Goal: Information Seeking & Learning: Learn about a topic

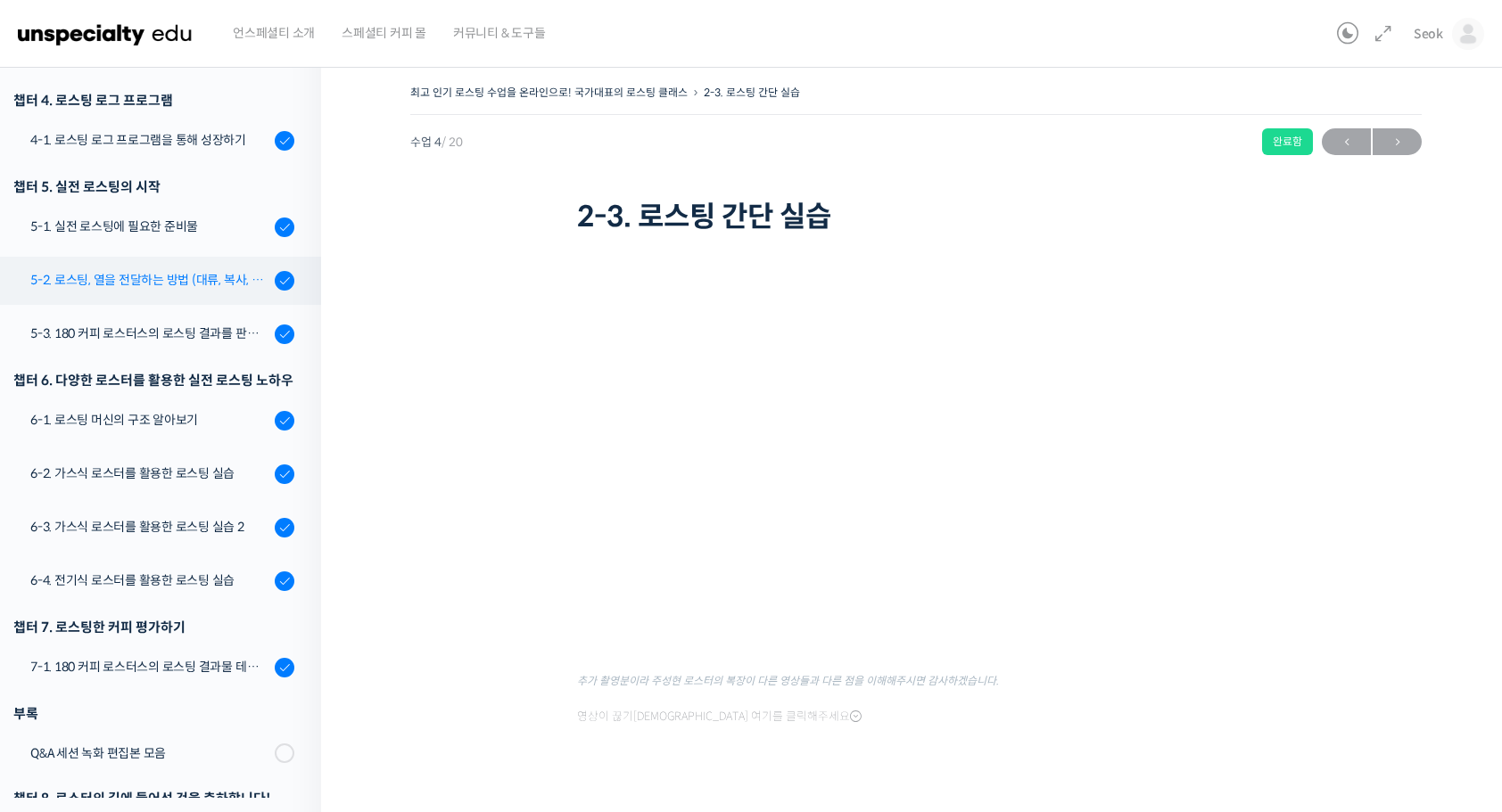
scroll to position [452, 0]
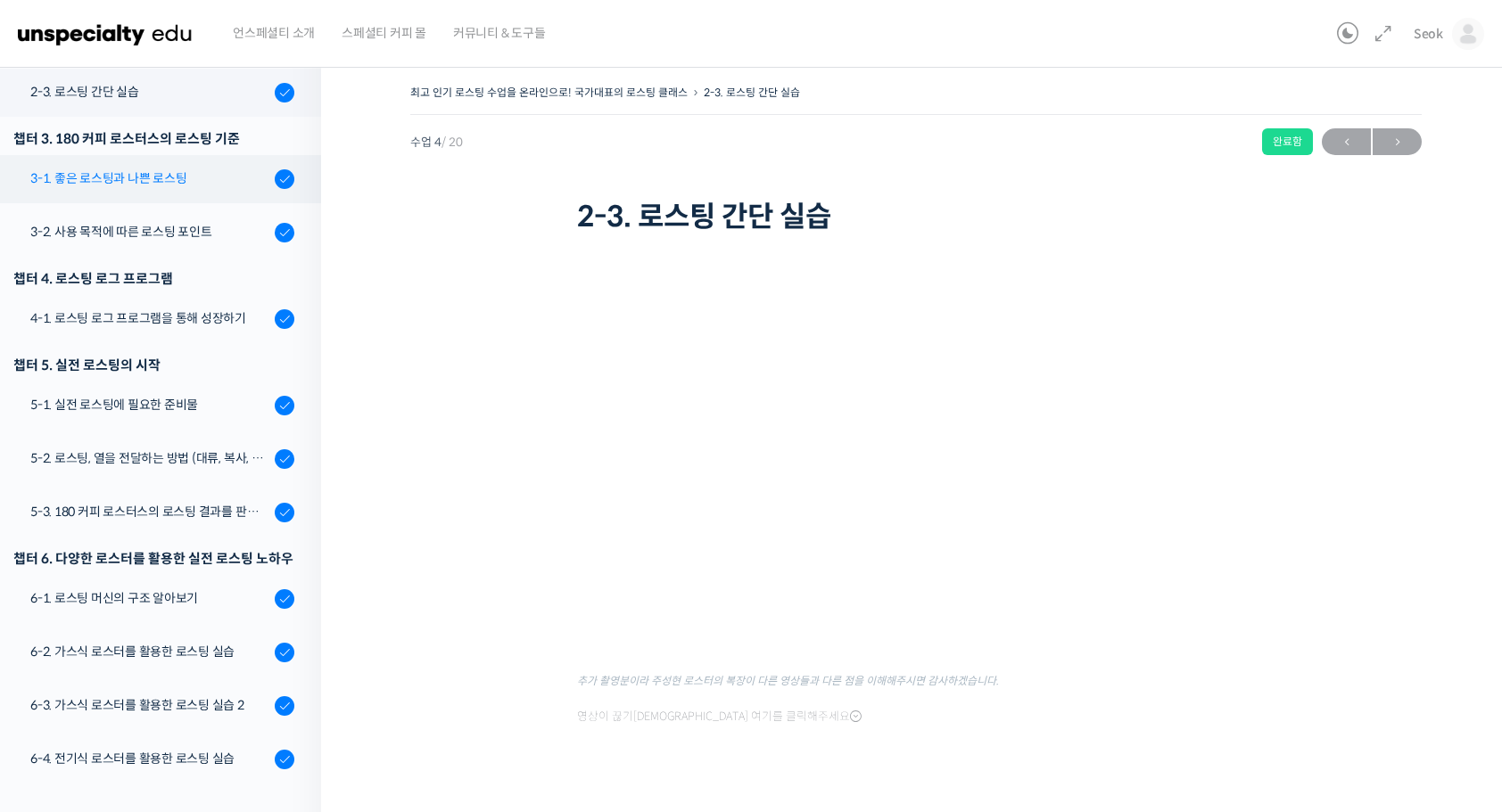
click at [145, 175] on div "3-1. 좋은 로스팅과 나쁜 로스팅" at bounding box center [149, 178] width 239 height 20
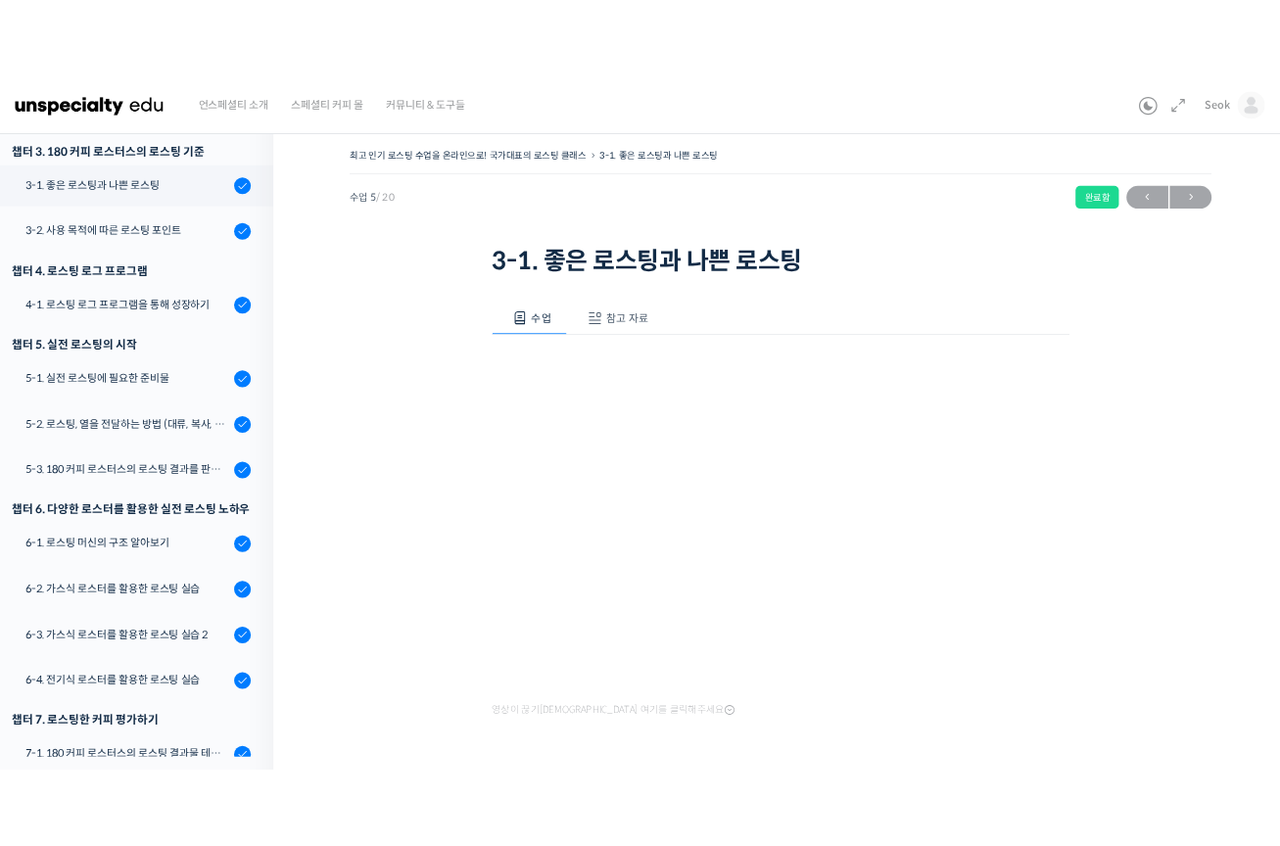
scroll to position [556, 0]
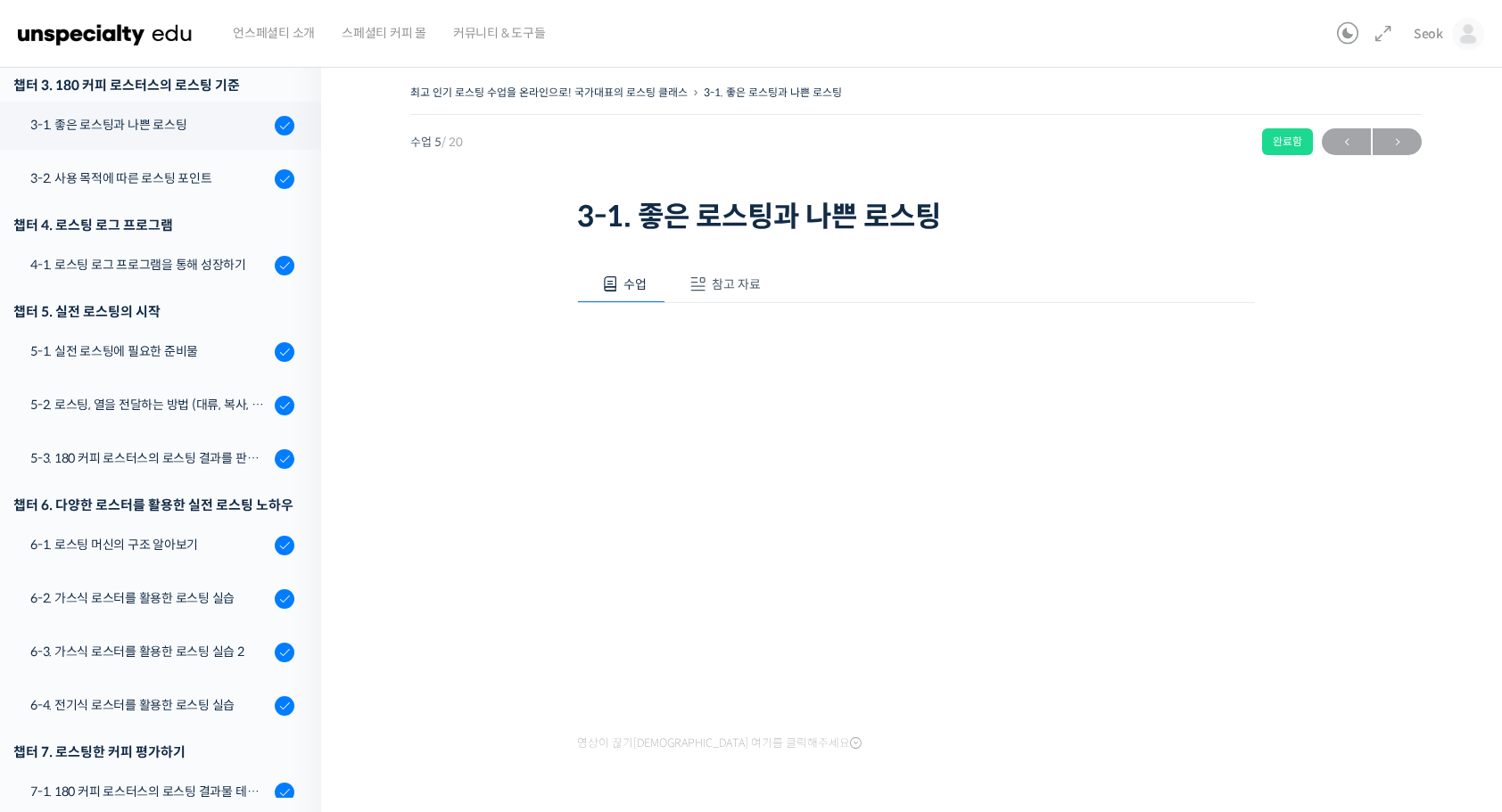
click at [714, 273] on button "참고 자료" at bounding box center [721, 284] width 114 height 37
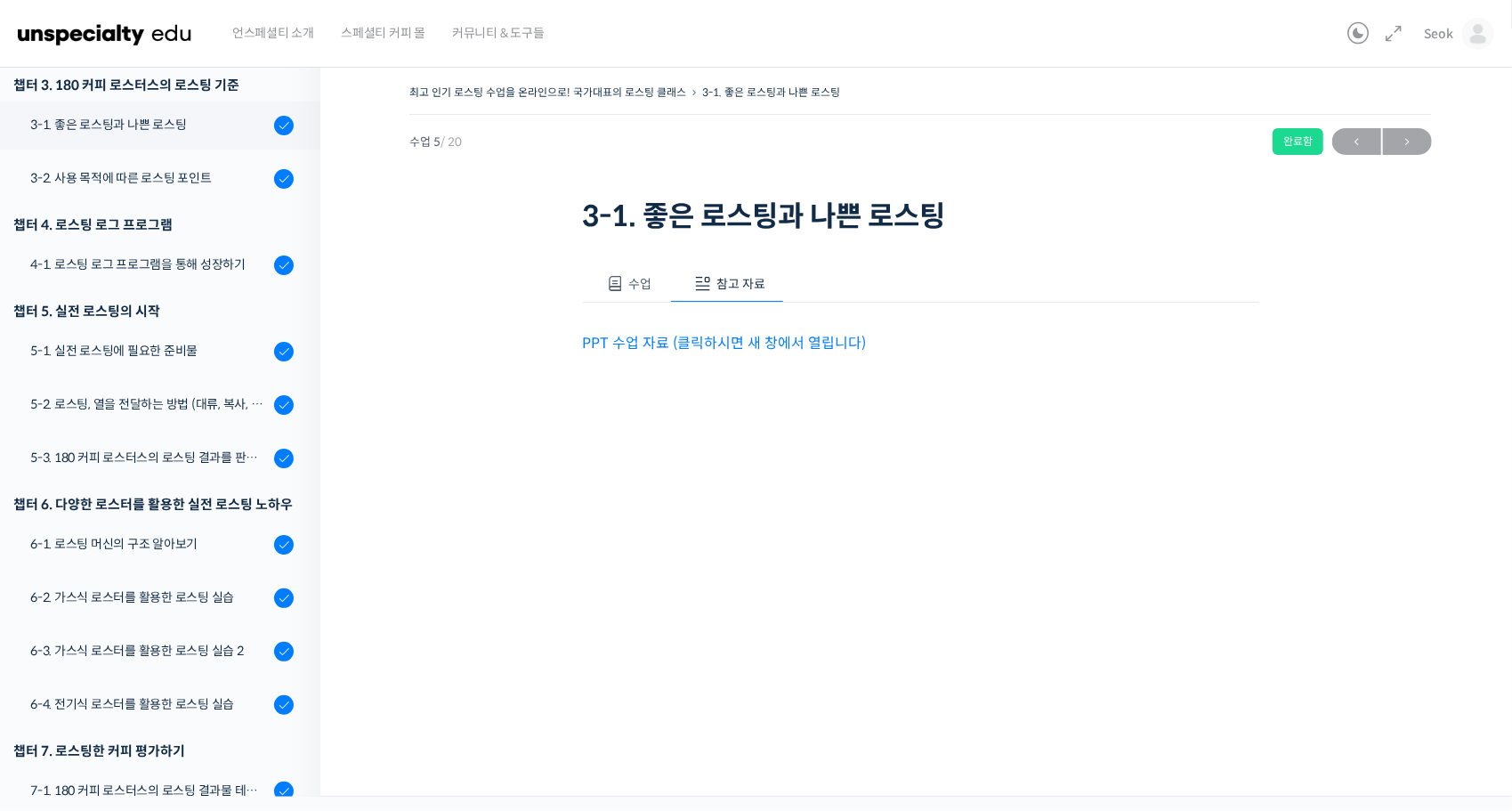
click at [710, 349] on link "PPT 수업 자료 (클릭하시면 새 창에서 열립니다)" at bounding box center [724, 343] width 284 height 19
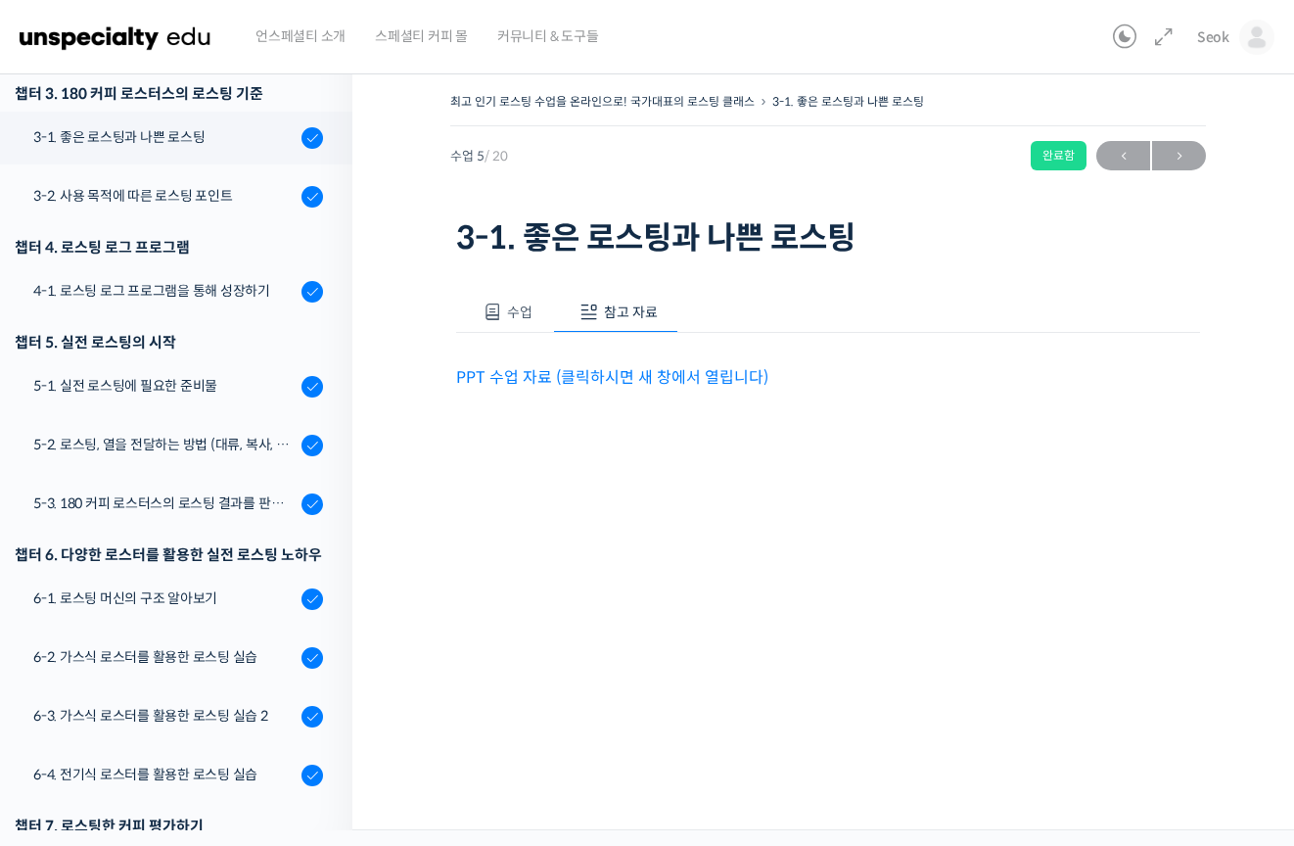
click at [503, 312] on button "수업" at bounding box center [504, 312] width 97 height 41
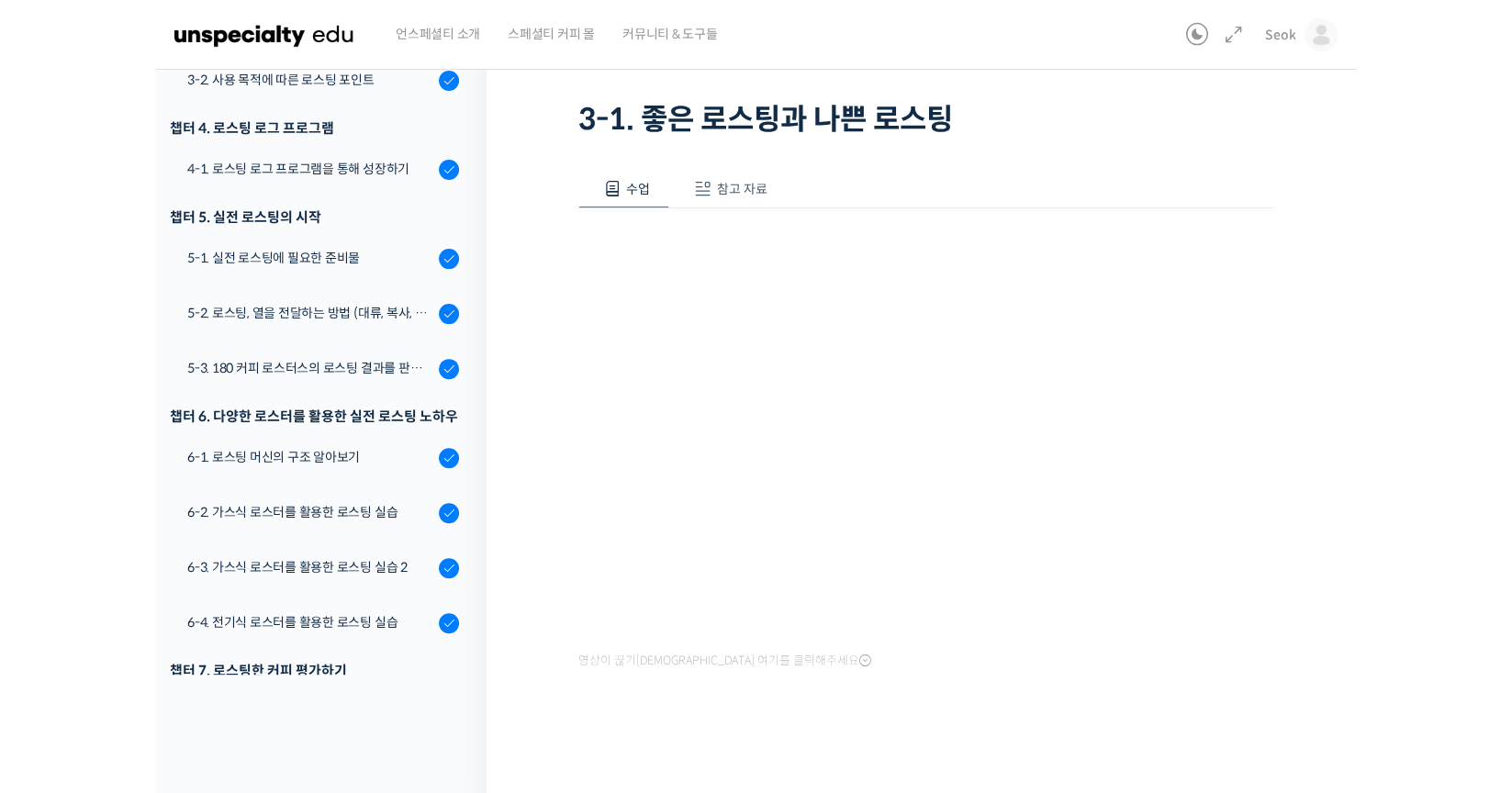
scroll to position [0, 0]
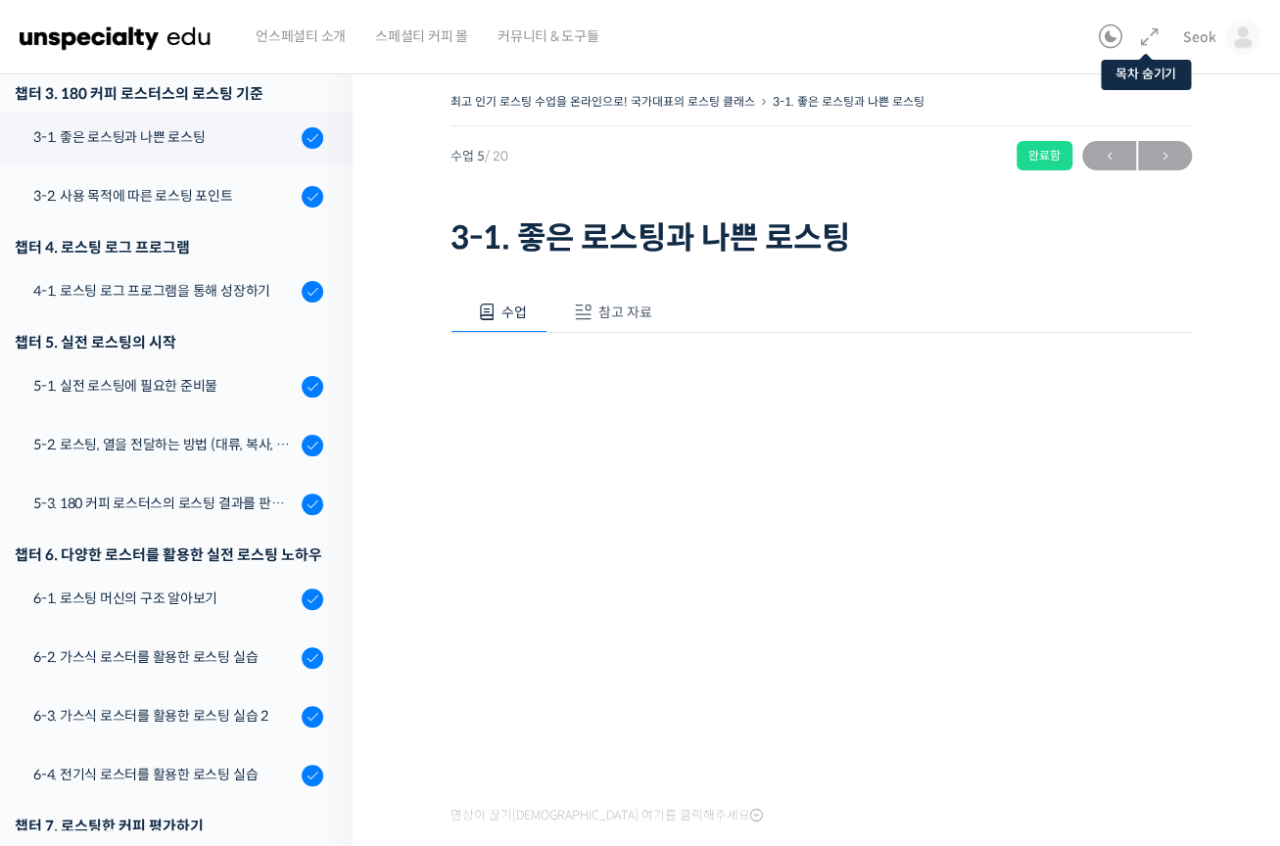
click at [1137, 31] on link at bounding box center [1145, 37] width 31 height 24
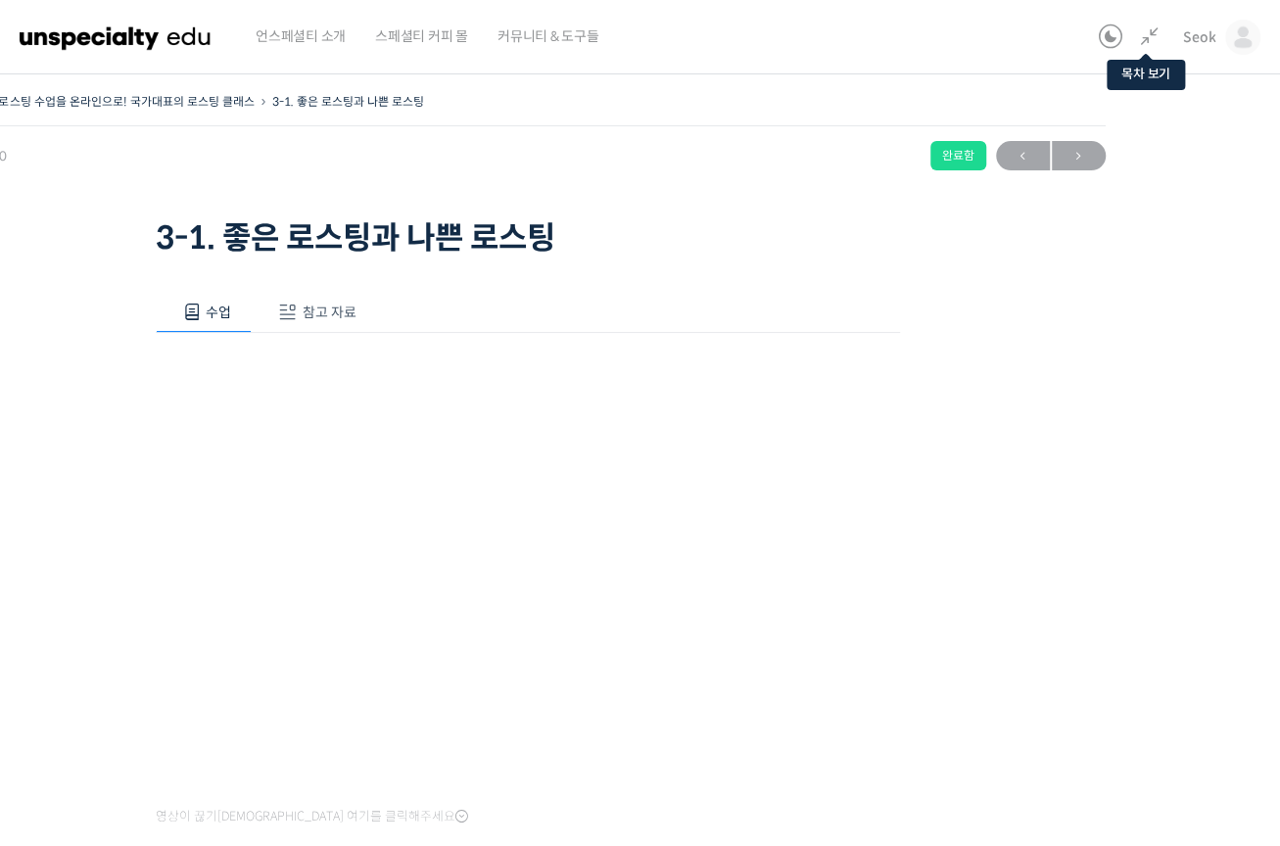
click at [1136, 34] on link at bounding box center [1145, 37] width 31 height 24
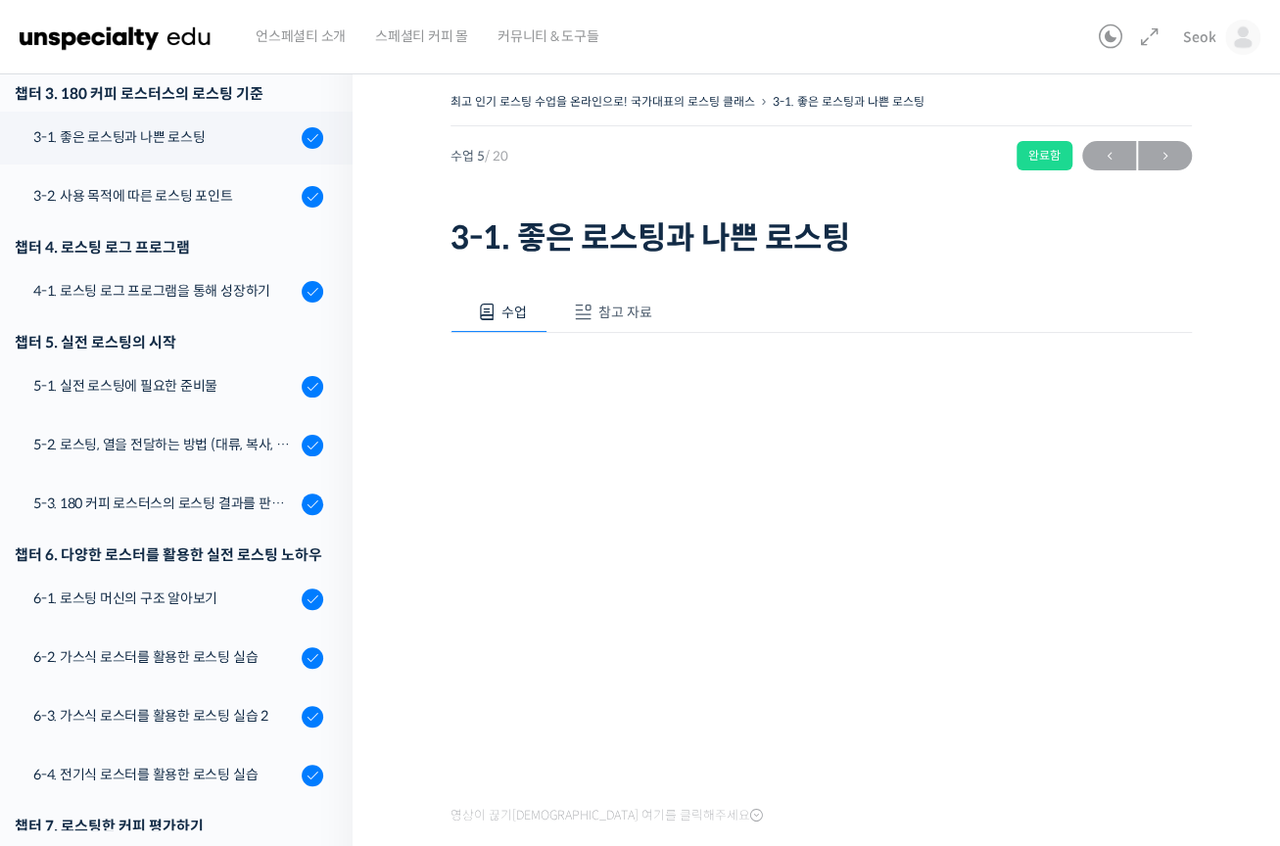
click at [1136, 35] on link at bounding box center [1145, 37] width 31 height 24
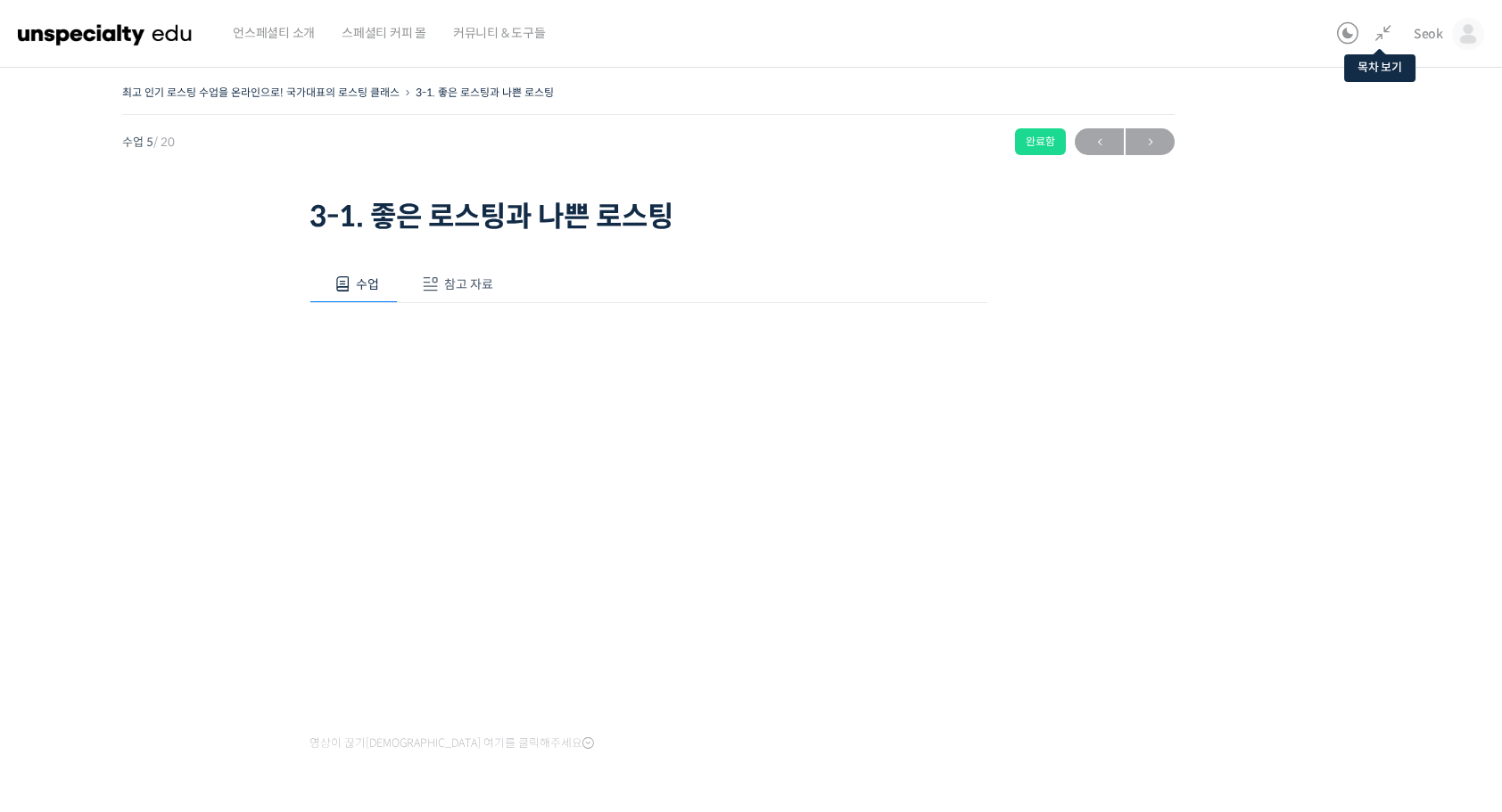
click at [1384, 32] on icon at bounding box center [1384, 34] width 22 height 22
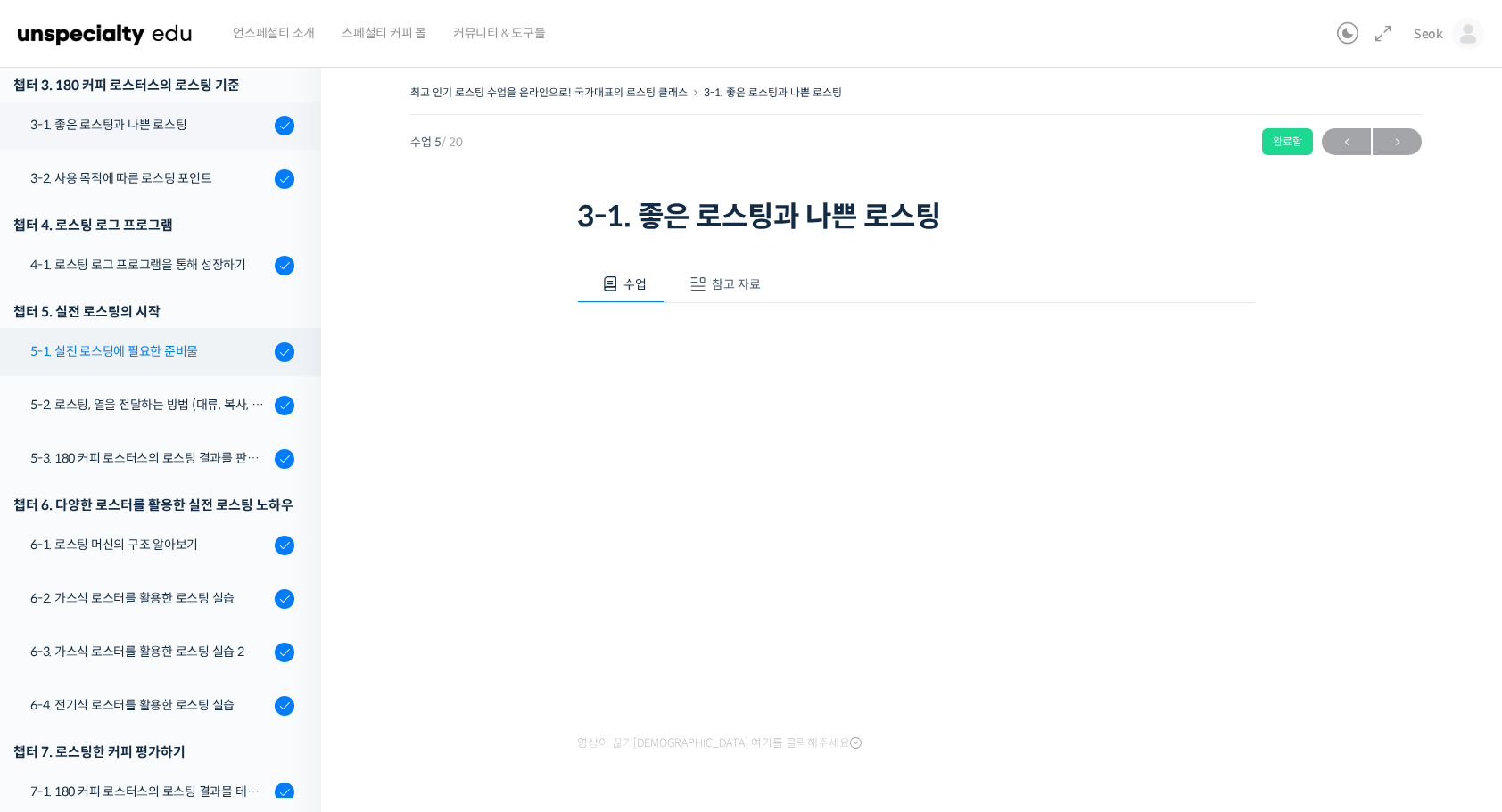
scroll to position [328, 0]
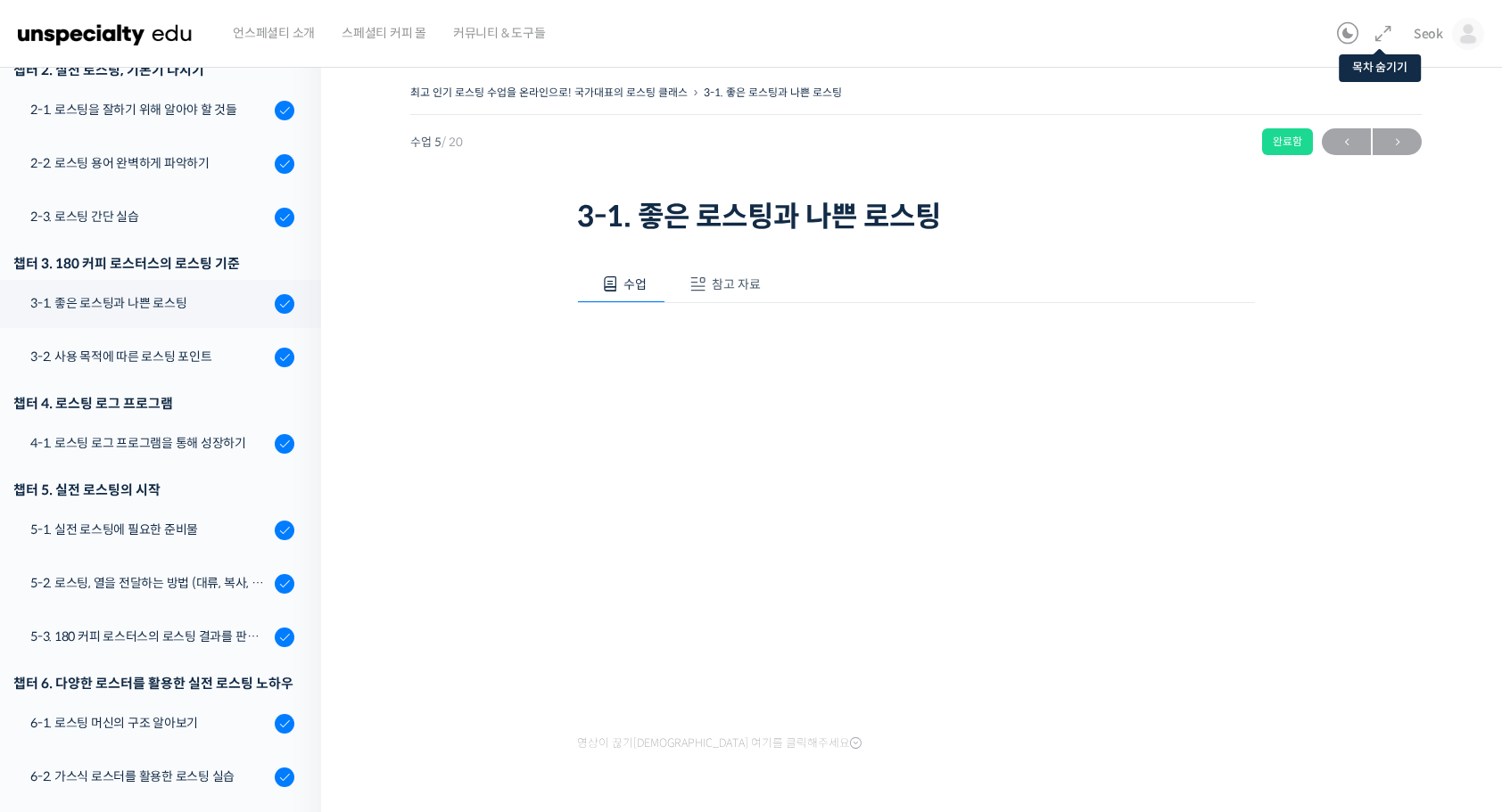
click at [1388, 36] on icon at bounding box center [1384, 34] width 22 height 22
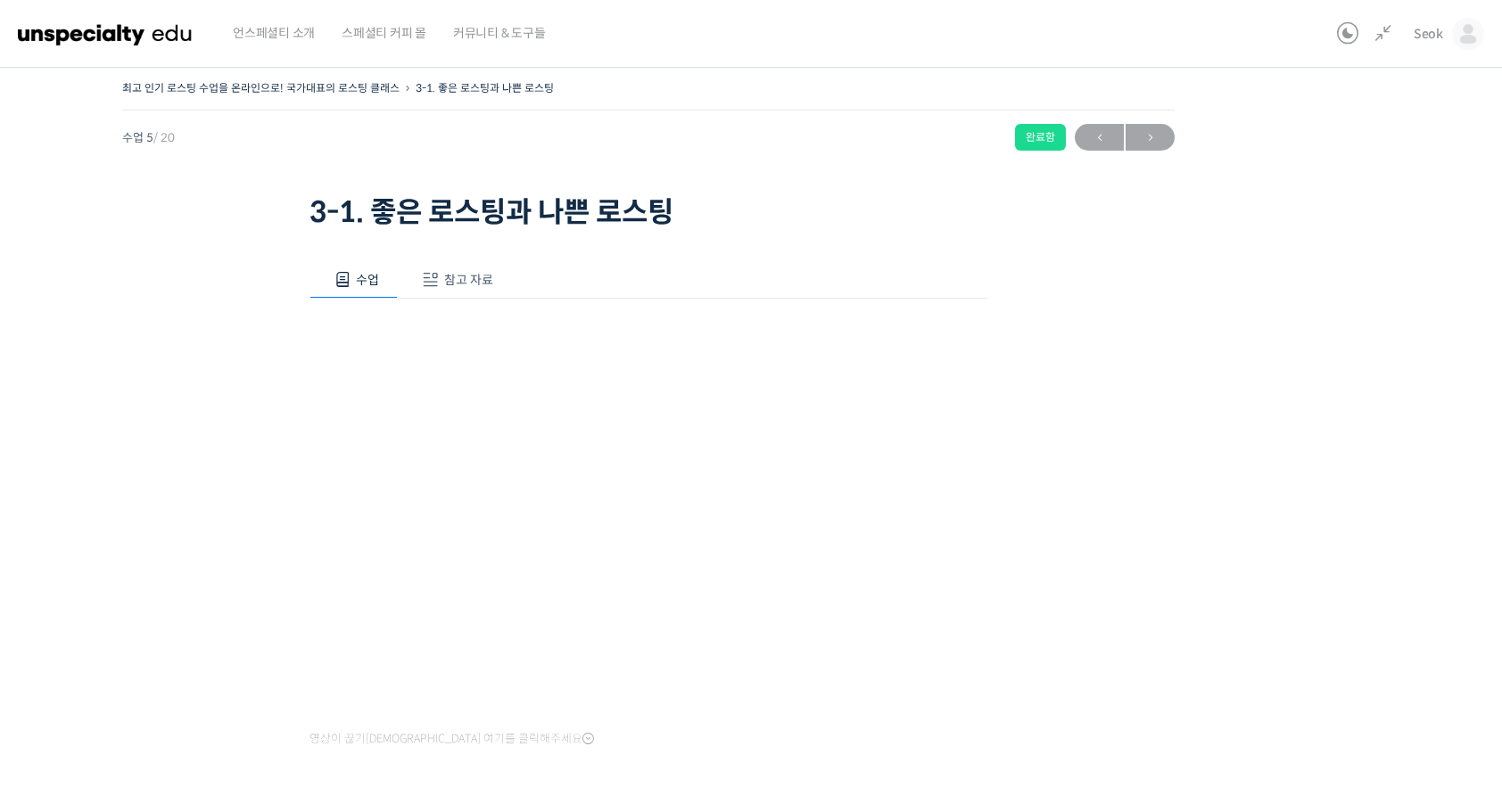
scroll to position [0, 0]
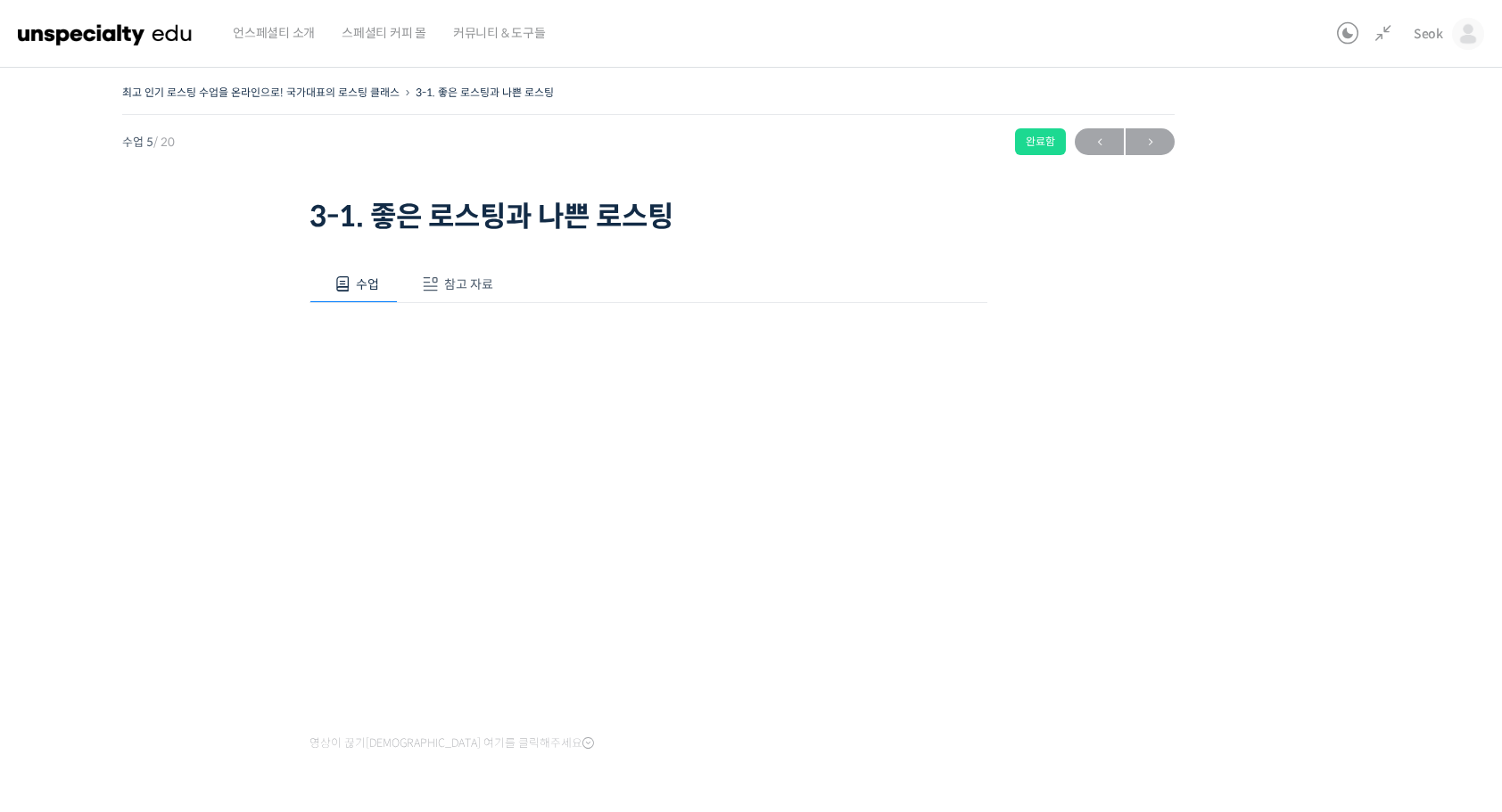
drag, startPoint x: 1380, startPoint y: 25, endPoint x: 1367, endPoint y: 41, distance: 20.6
click at [1380, 25] on icon at bounding box center [1384, 34] width 22 height 22
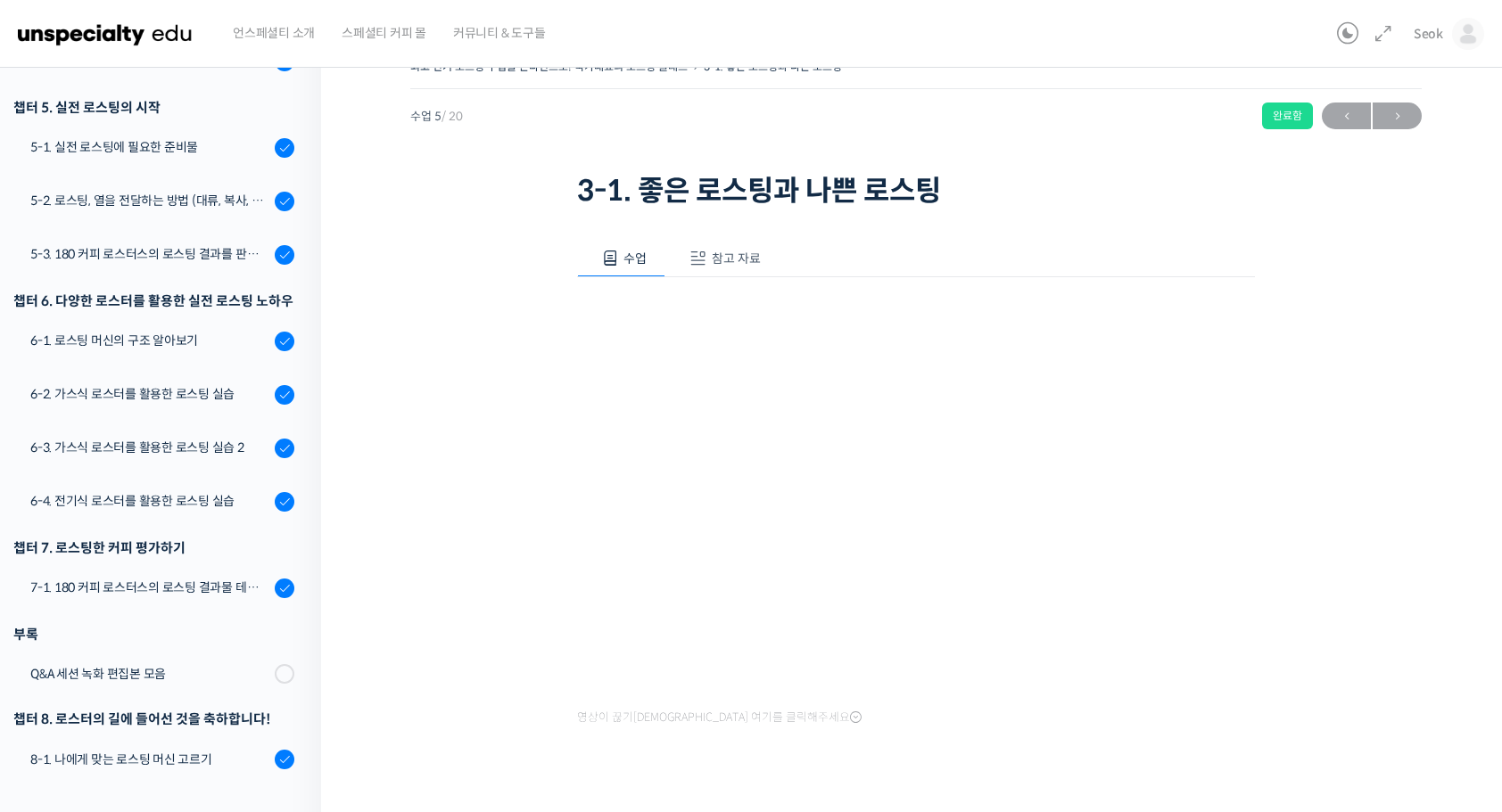
scroll to position [61, 0]
